Goal: Task Accomplishment & Management: Use online tool/utility

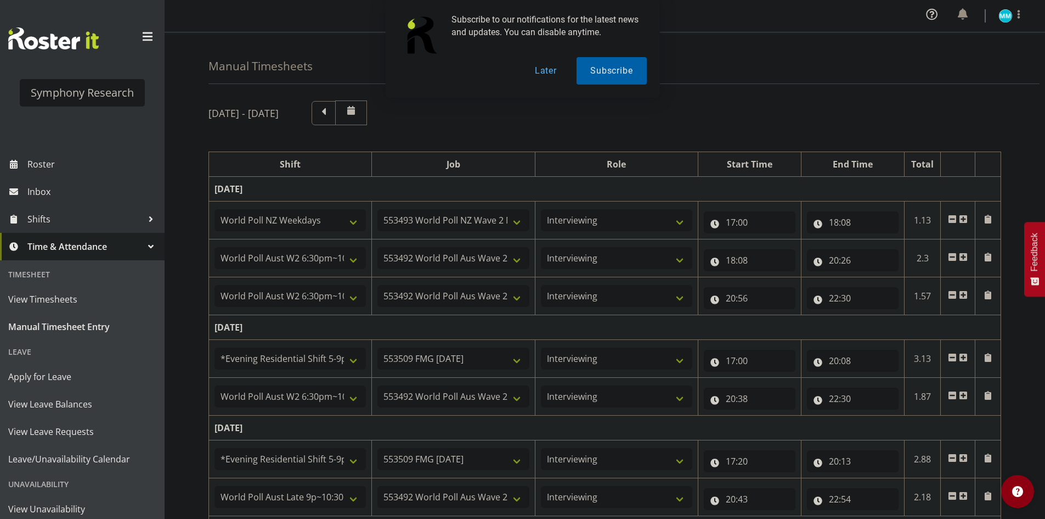
select select "41604"
select select "10527"
select select "47"
select select "56692"
select select "10499"
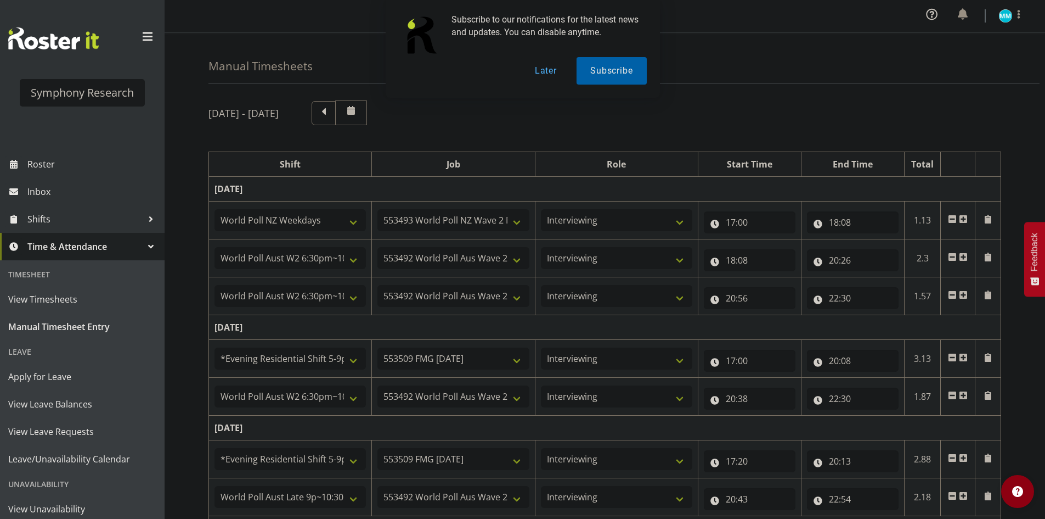
select select "47"
select select "56692"
select select "10499"
select select "47"
select select "48116"
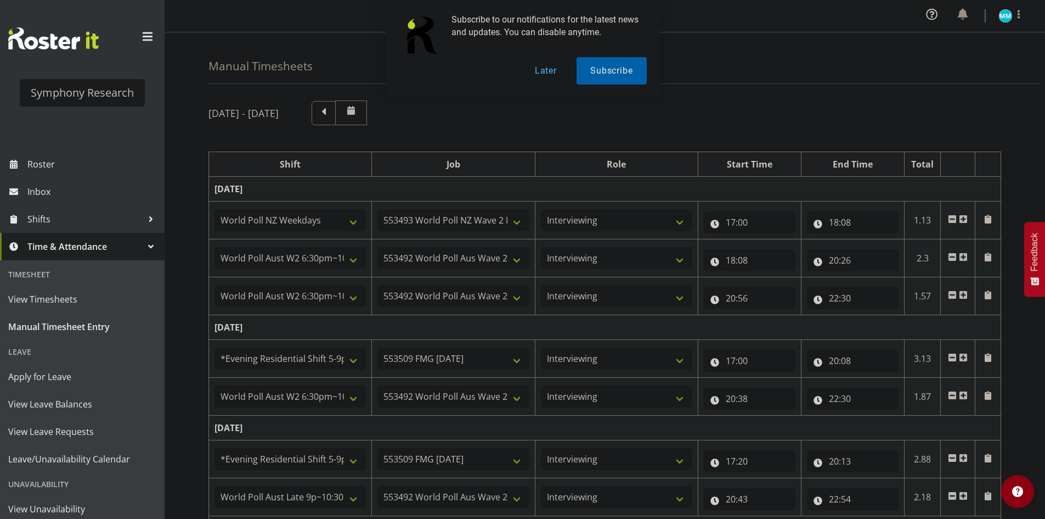
select select "10585"
select select "47"
select select "56692"
select select "10499"
select select "47"
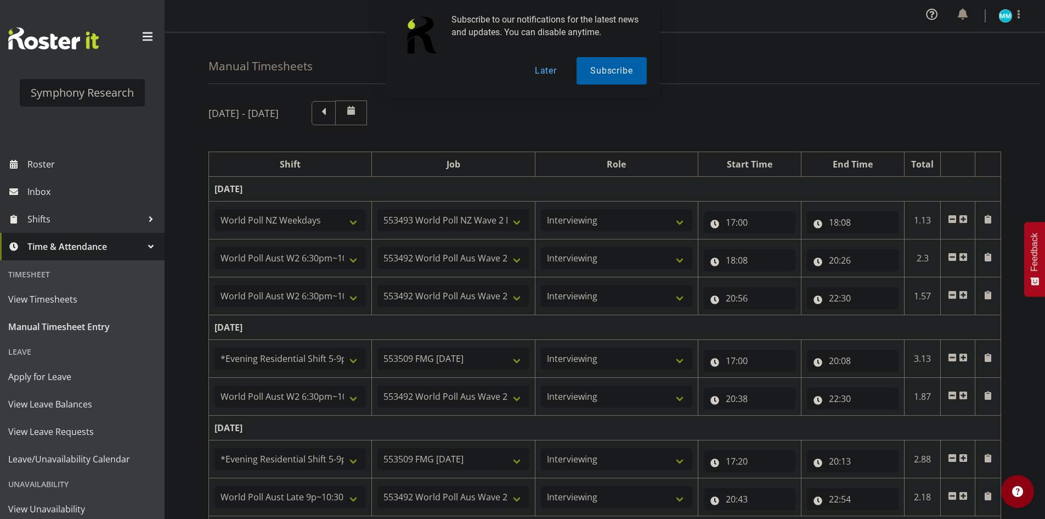
select select "48116"
select select "10585"
select select "47"
select select "57511"
select select "10499"
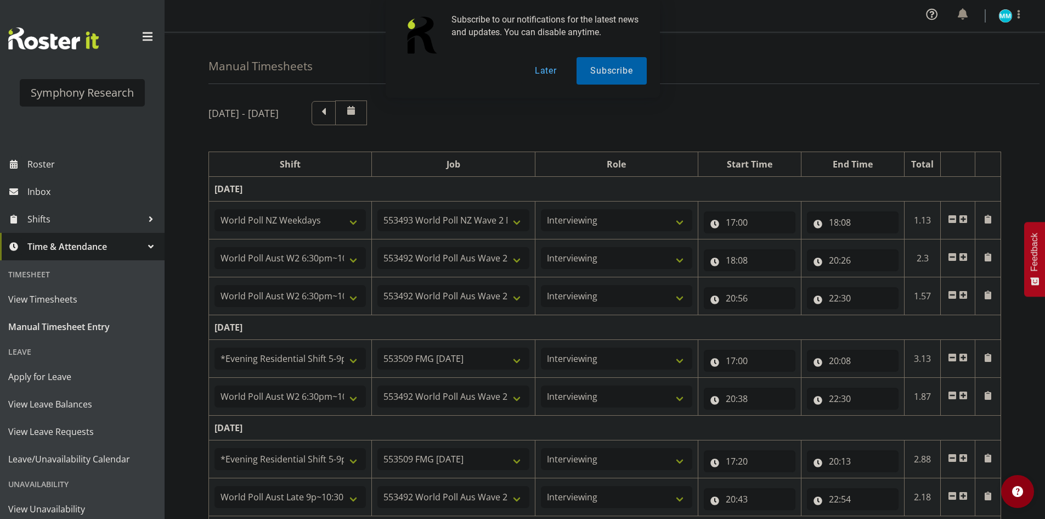
select select "47"
select select "48116"
select select "10585"
select select "47"
select select "57511"
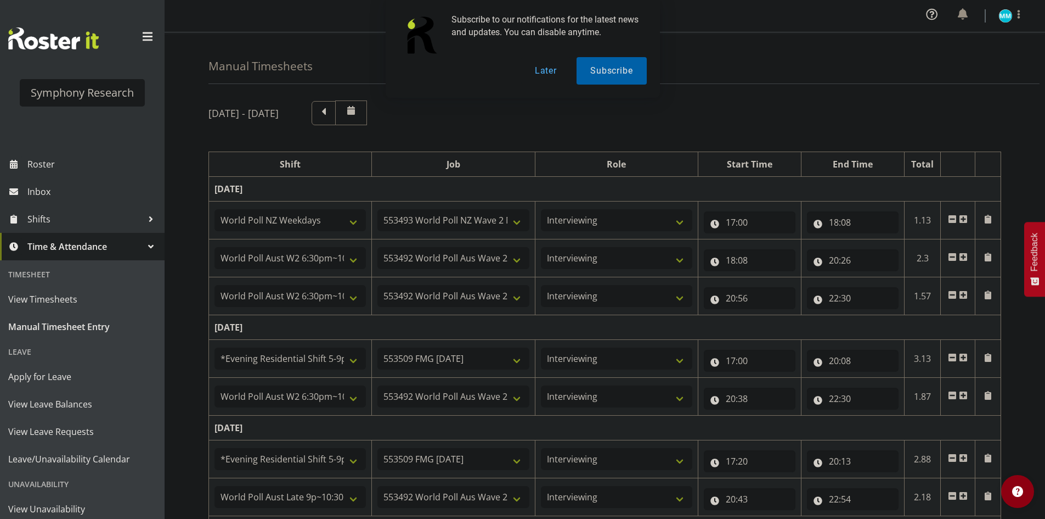
select select "10499"
select select "47"
select select "48116"
select select "10585"
select select "47"
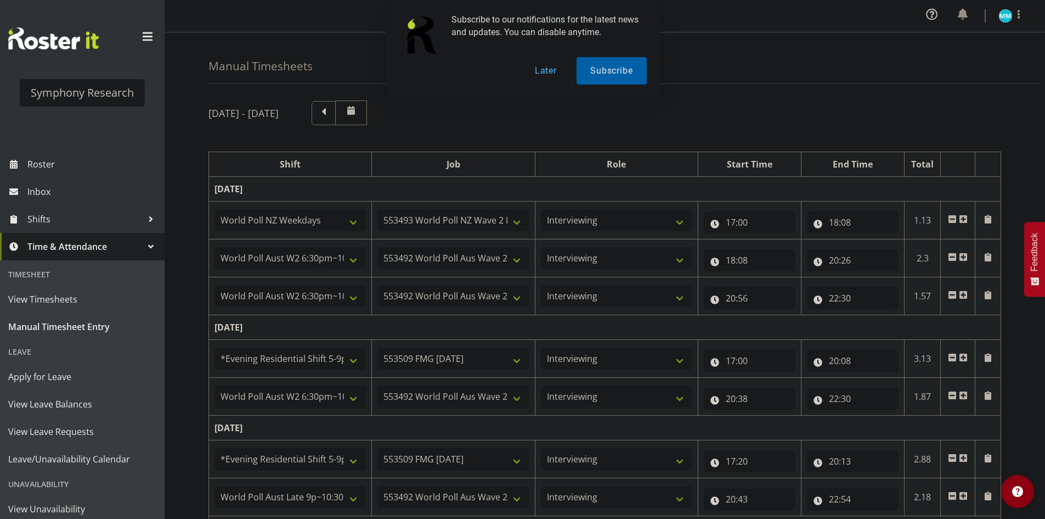
select select "57511"
select select "10499"
select select "47"
select select "41319"
select select "10527"
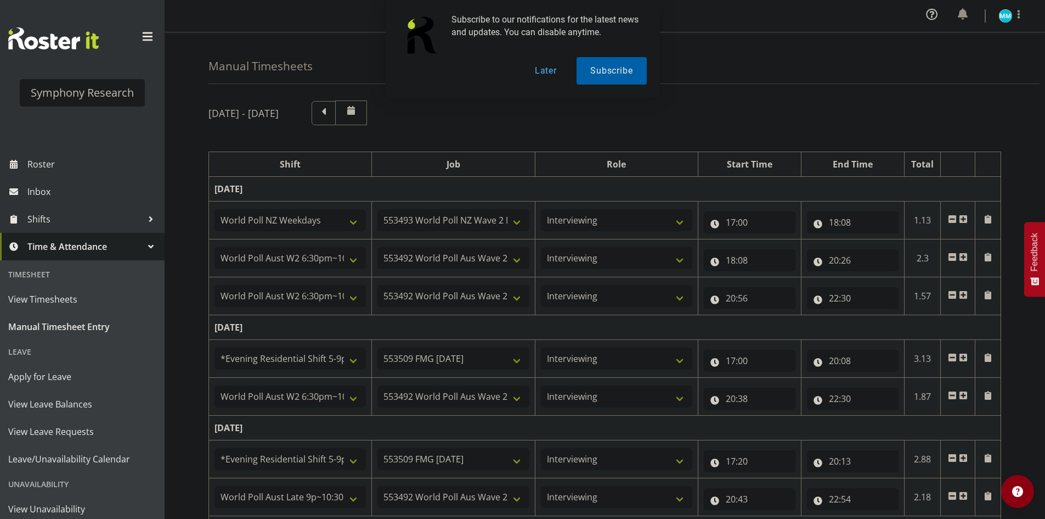
select select "47"
select select "11547"
select select "10499"
select select "47"
select select "11547"
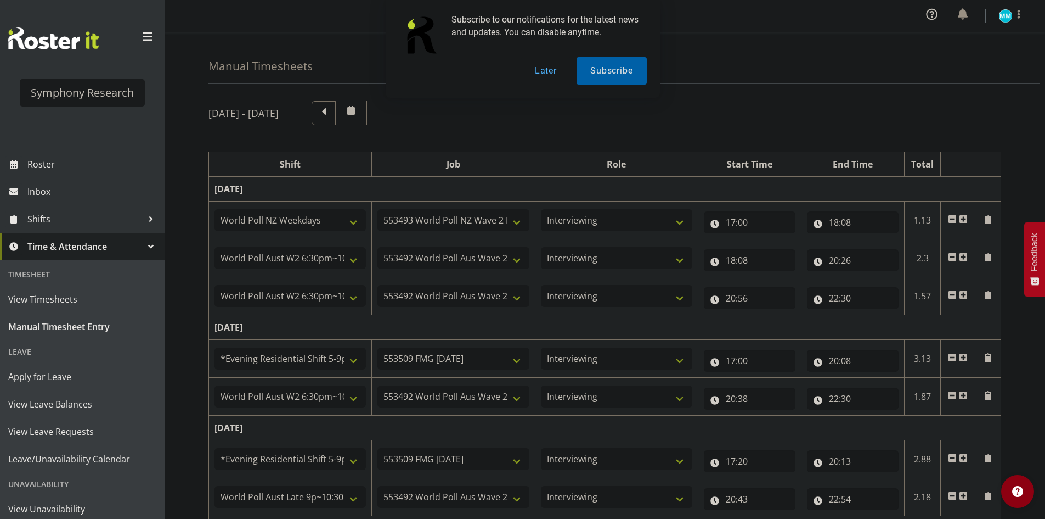
select select "10499"
select select "47"
select select "41319"
select select "10527"
select select "47"
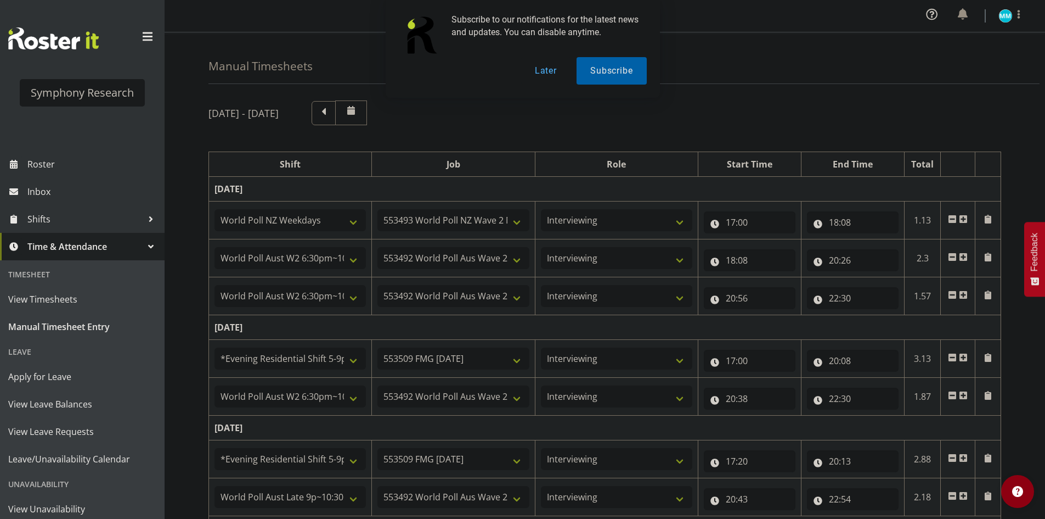
select select "11547"
select select "10499"
select select "47"
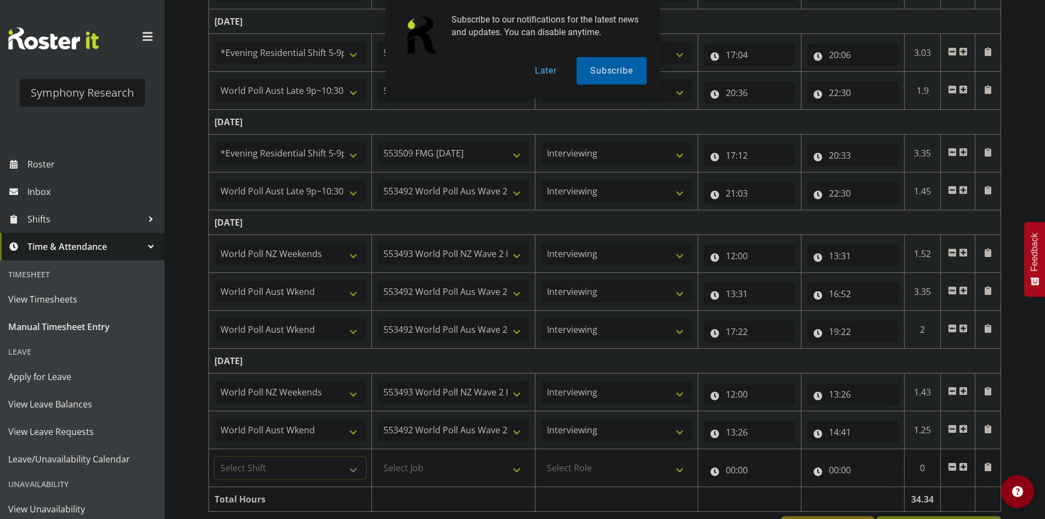
click at [259, 470] on select "Select Shift !!Weekend Residential (Roster IT Shift Label) *Business 9/10am ~ 4…" at bounding box center [290, 468] width 151 height 22
select select "11547"
click at [215, 457] on select "Select Shift !!Weekend Residential (Roster IT Shift Label) *Business 9/10am ~ 4…" at bounding box center [290, 468] width 151 height 22
click at [514, 474] on select "Select Job 550060 IF Admin 553492 World Poll Aus Wave 2 Main 2025 553493 World …" at bounding box center [453, 468] width 151 height 22
click at [378, 457] on select "Select Job 550060 IF Admin 553492 World Poll Aus Wave 2 Main 2025 553493 World …" at bounding box center [453, 468] width 151 height 22
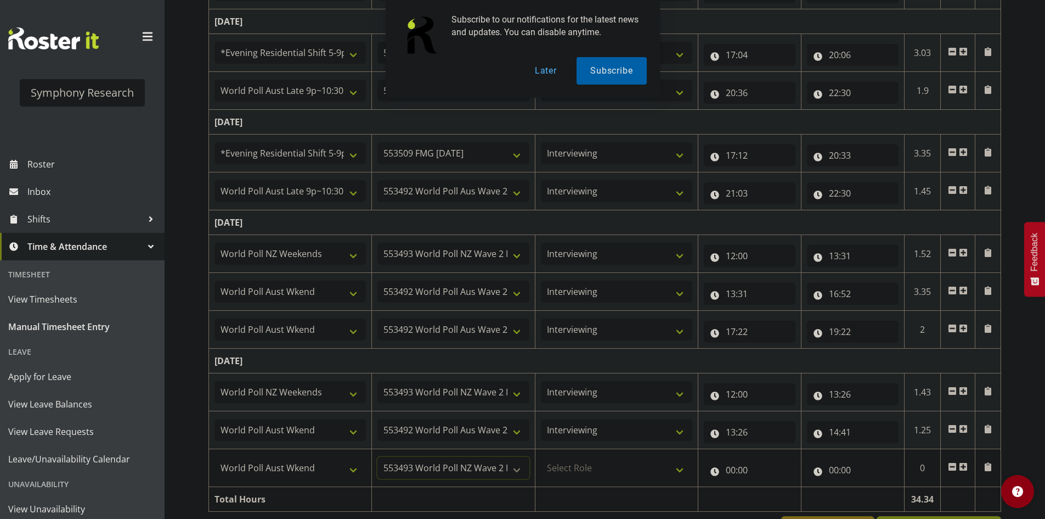
click at [468, 471] on select "550060 IF Admin 553492 World Poll Aus Wave 2 Main 2025 553493 World Poll NZ Wav…" at bounding box center [453, 468] width 151 height 22
select select "10499"
click at [378, 457] on select "550060 IF Admin 553492 World Poll Aus Wave 2 Main 2025 553493 World Poll NZ Wav…" at bounding box center [453, 468] width 151 height 22
click at [643, 473] on select "Select Role Briefing Interviewing" at bounding box center [616, 468] width 151 height 22
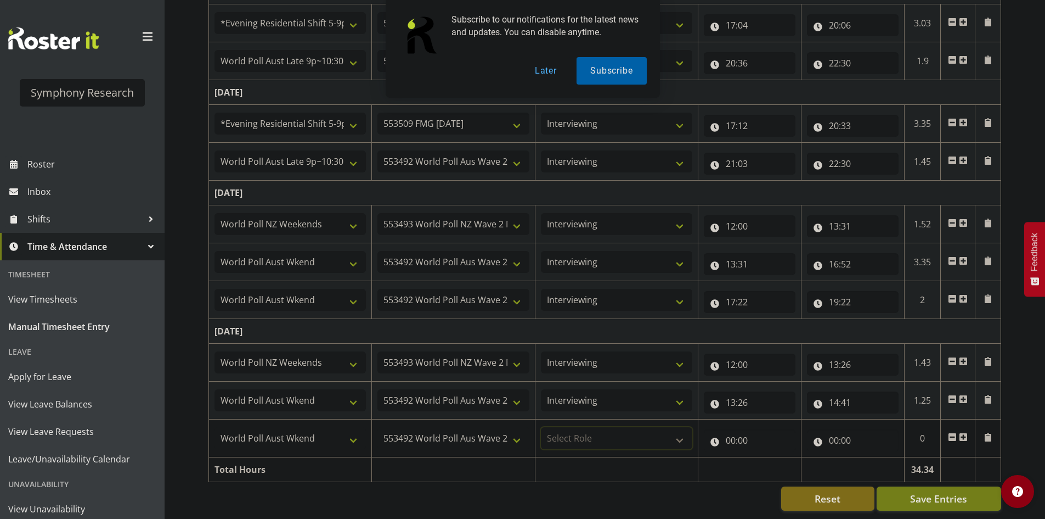
click at [613, 427] on select "Select Role Briefing Interviewing" at bounding box center [616, 438] width 151 height 22
select select "47"
click at [541, 427] on select "Select Role Briefing Interviewing" at bounding box center [616, 438] width 151 height 22
click at [756, 425] on div "00:00 00 01 02 03 04 05 06 07 08 09 10 11 12 13 14 15 16 17 18 19 20 21 22 23 :…" at bounding box center [750, 438] width 92 height 26
click at [751, 437] on input "00:00" at bounding box center [750, 440] width 92 height 22
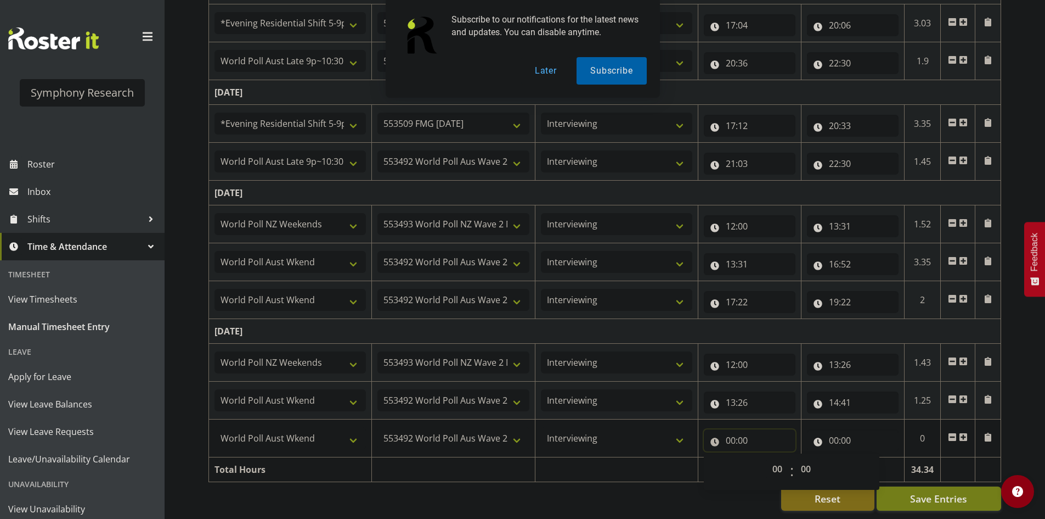
click at [751, 437] on input "00:00" at bounding box center [750, 440] width 92 height 22
click at [738, 434] on input "00:00" at bounding box center [750, 440] width 92 height 22
